Goal: Task Accomplishment & Management: Manage account settings

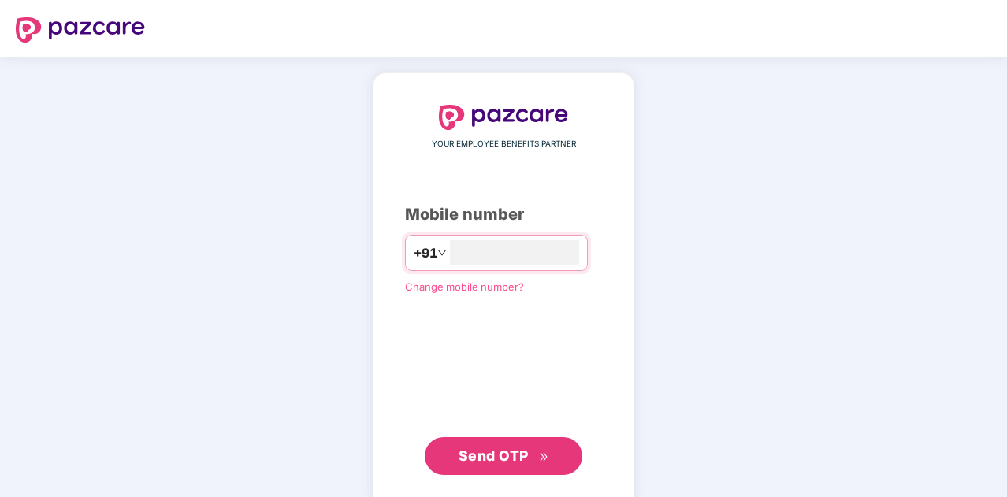
type input "**********"
click at [506, 459] on span "Send OTP" at bounding box center [494, 454] width 70 height 17
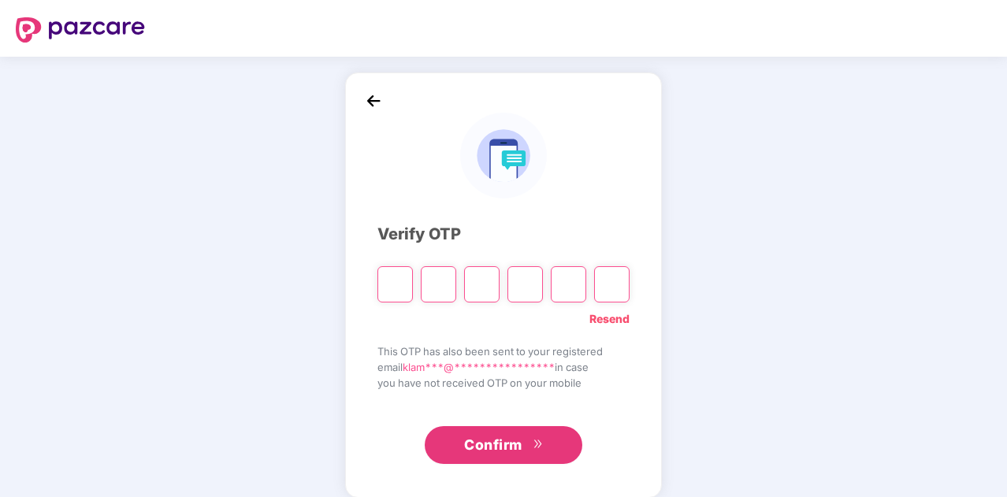
type input "*"
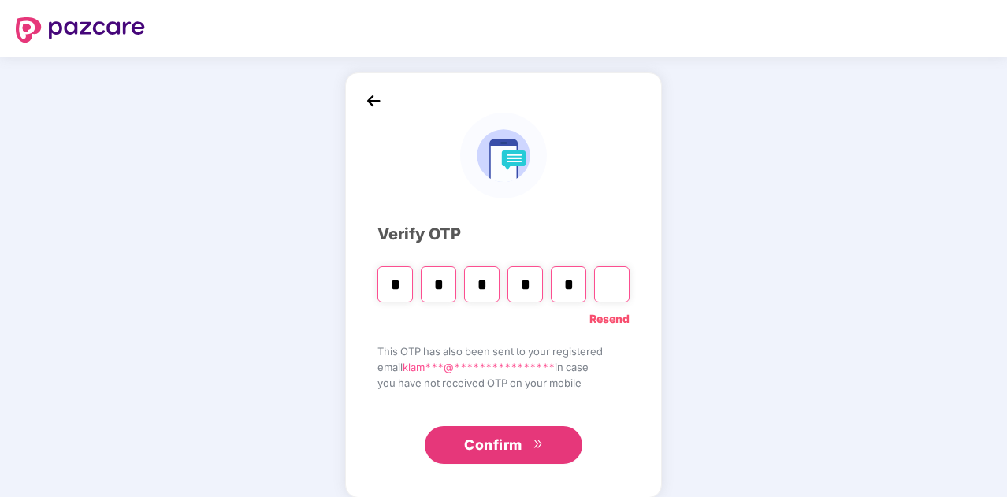
type input "*"
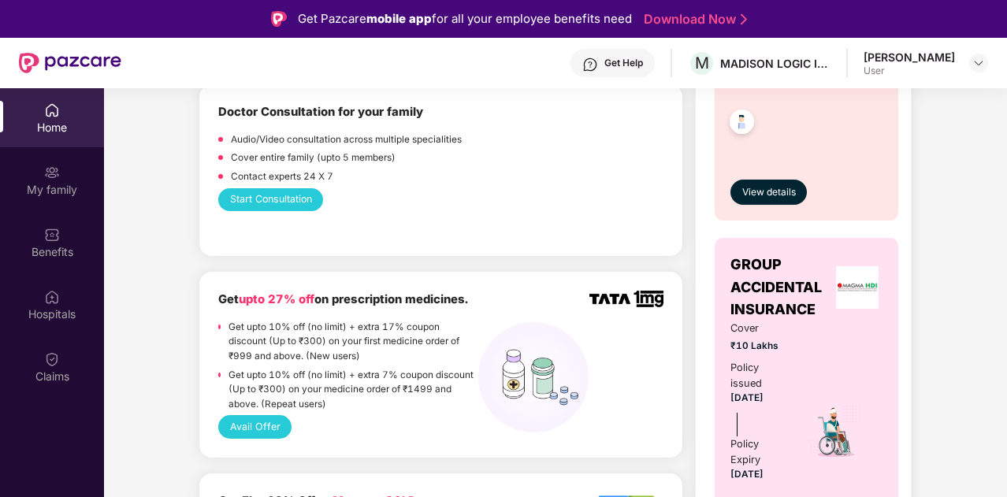
scroll to position [745, 0]
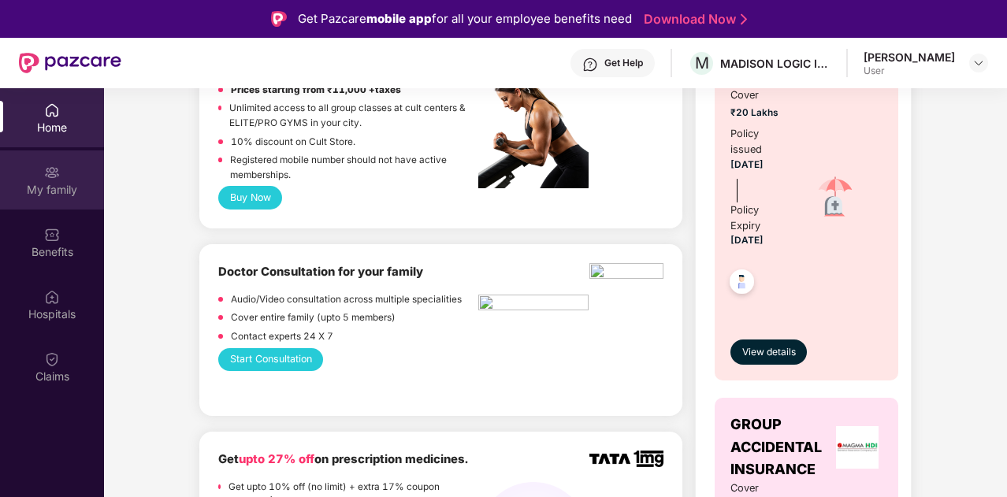
click at [65, 178] on div "My family" at bounding box center [52, 179] width 104 height 59
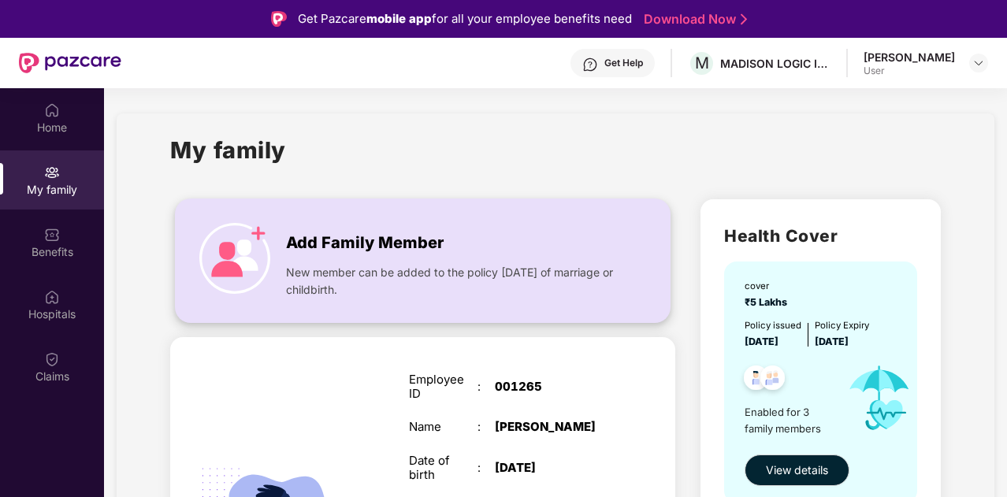
scroll to position [1, 0]
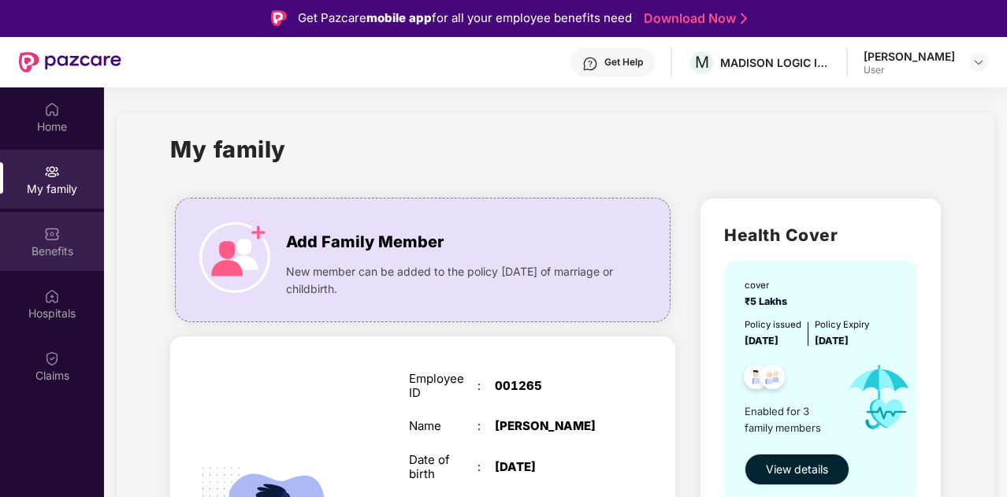
click at [47, 239] on img at bounding box center [52, 234] width 16 height 16
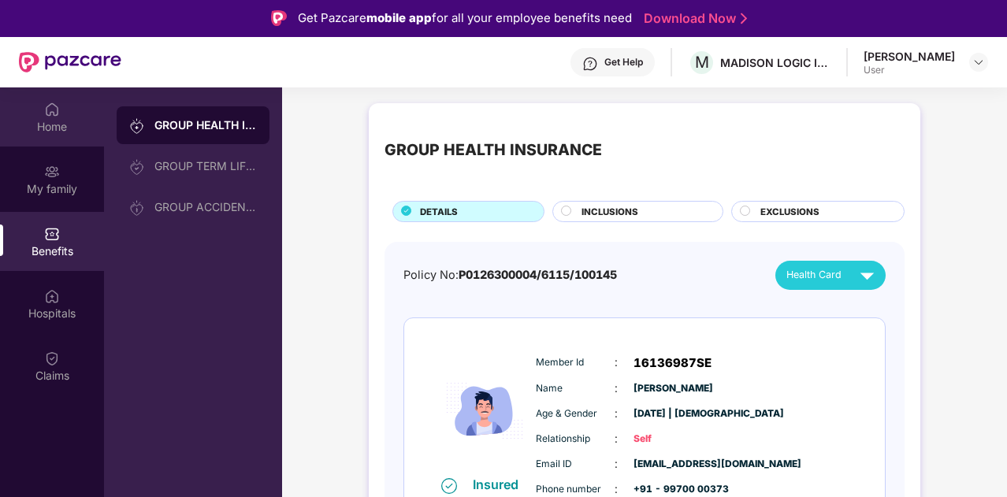
click at [65, 121] on div "Home" at bounding box center [52, 127] width 104 height 16
